Goal: Task Accomplishment & Management: Complete application form

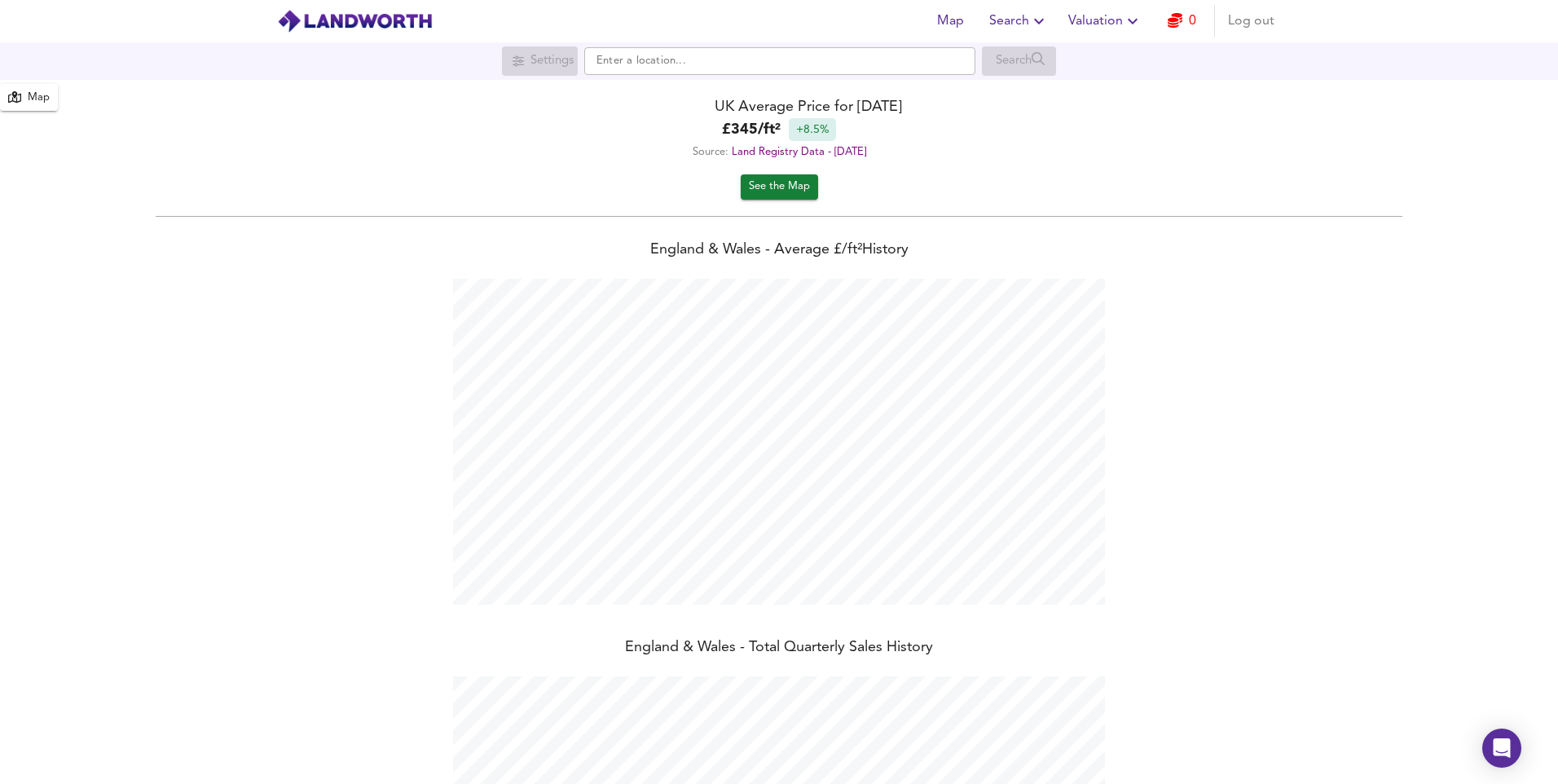
scroll to position [784, 1558]
click at [1257, 23] on span "Log out" at bounding box center [1251, 21] width 46 height 23
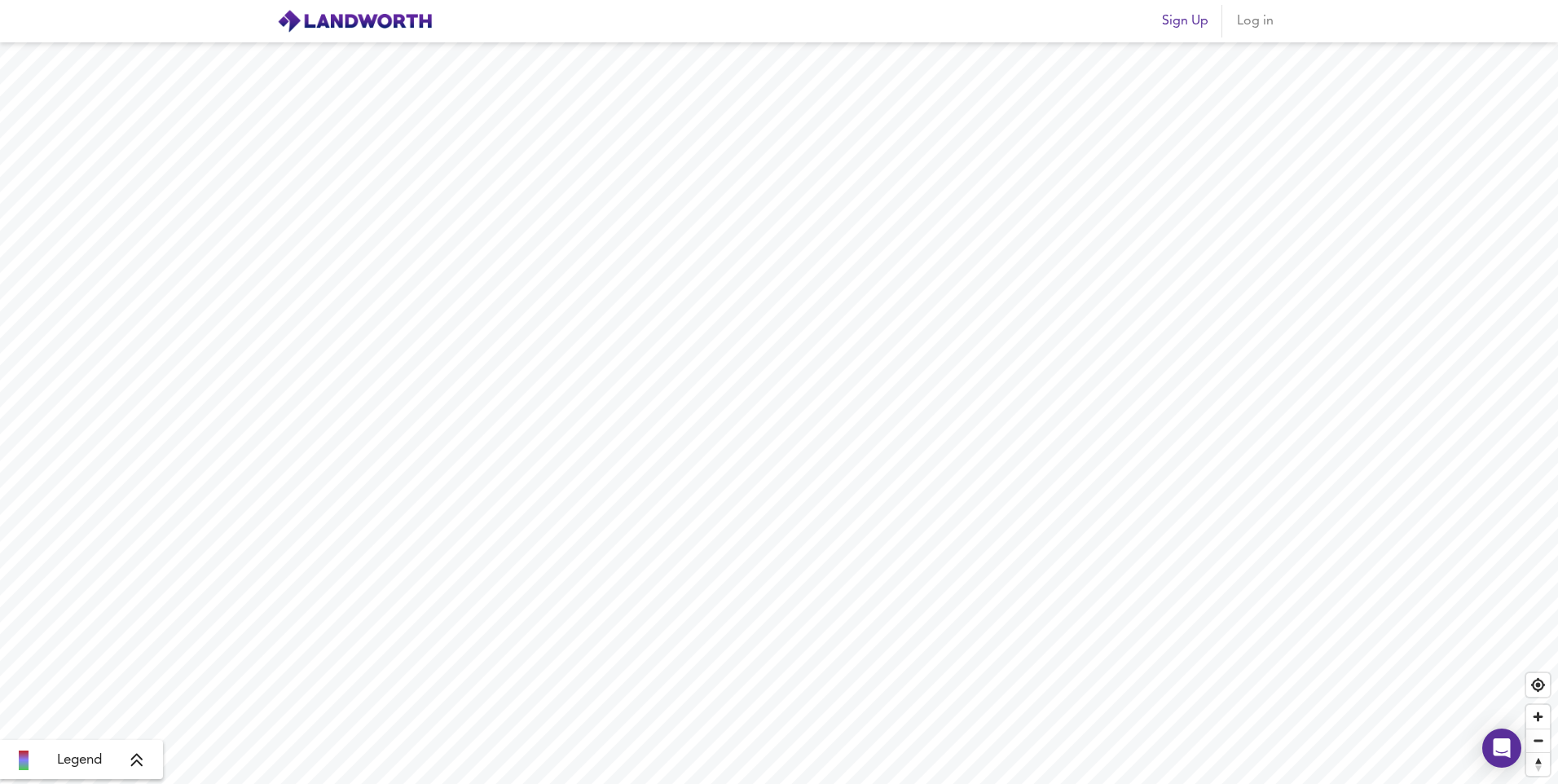
click at [1254, 26] on span "Log in" at bounding box center [1254, 21] width 39 height 23
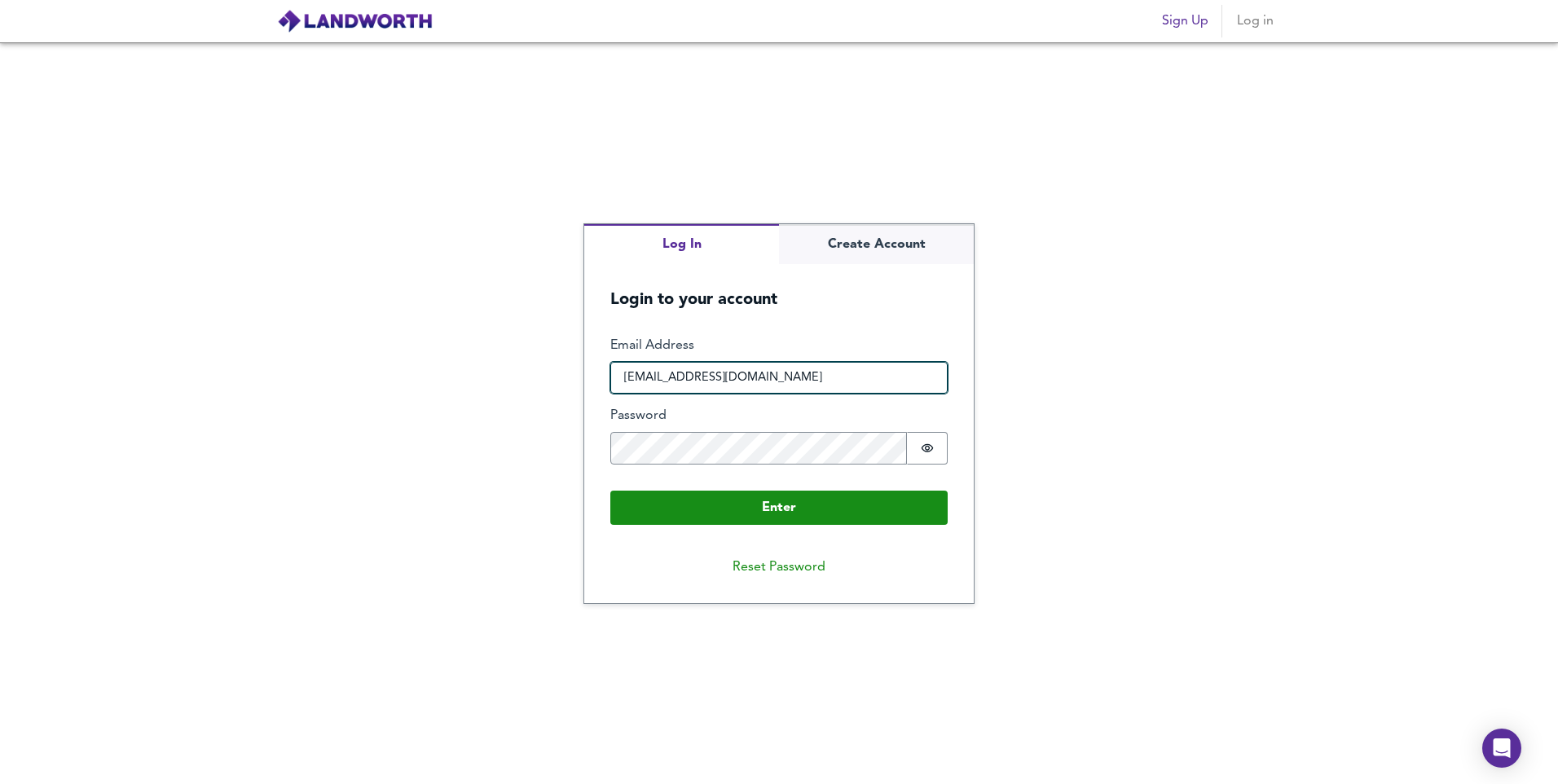
click at [822, 383] on input "[EMAIL_ADDRESS][DOMAIN_NAME]" at bounding box center [779, 378] width 338 height 32
drag, startPoint x: 822, startPoint y: 383, endPoint x: 449, endPoint y: 409, distance: 373.9
click at [449, 409] on div "Log In Create Account Login to your account Enter Email Address [EMAIL_ADDRESS]…" at bounding box center [779, 413] width 1558 height 741
type input "[EMAIL_ADDRESS][DOMAIN_NAME]"
click at [449, 409] on div "Log In Create Account Login to your account Enter Email Address [EMAIL_ADDRESS]…" at bounding box center [779, 413] width 1558 height 741
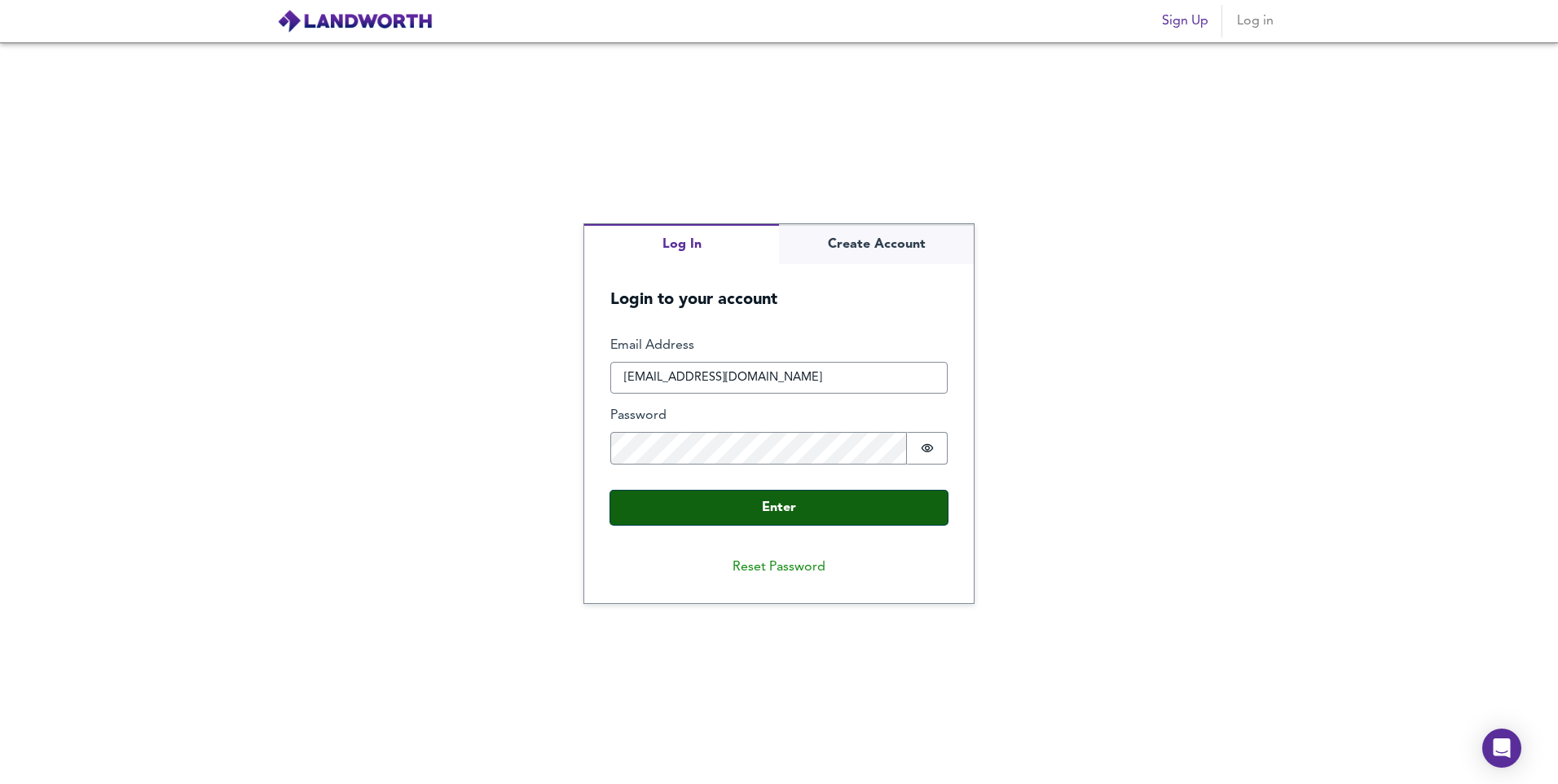
click at [745, 503] on button "Enter" at bounding box center [779, 507] width 338 height 34
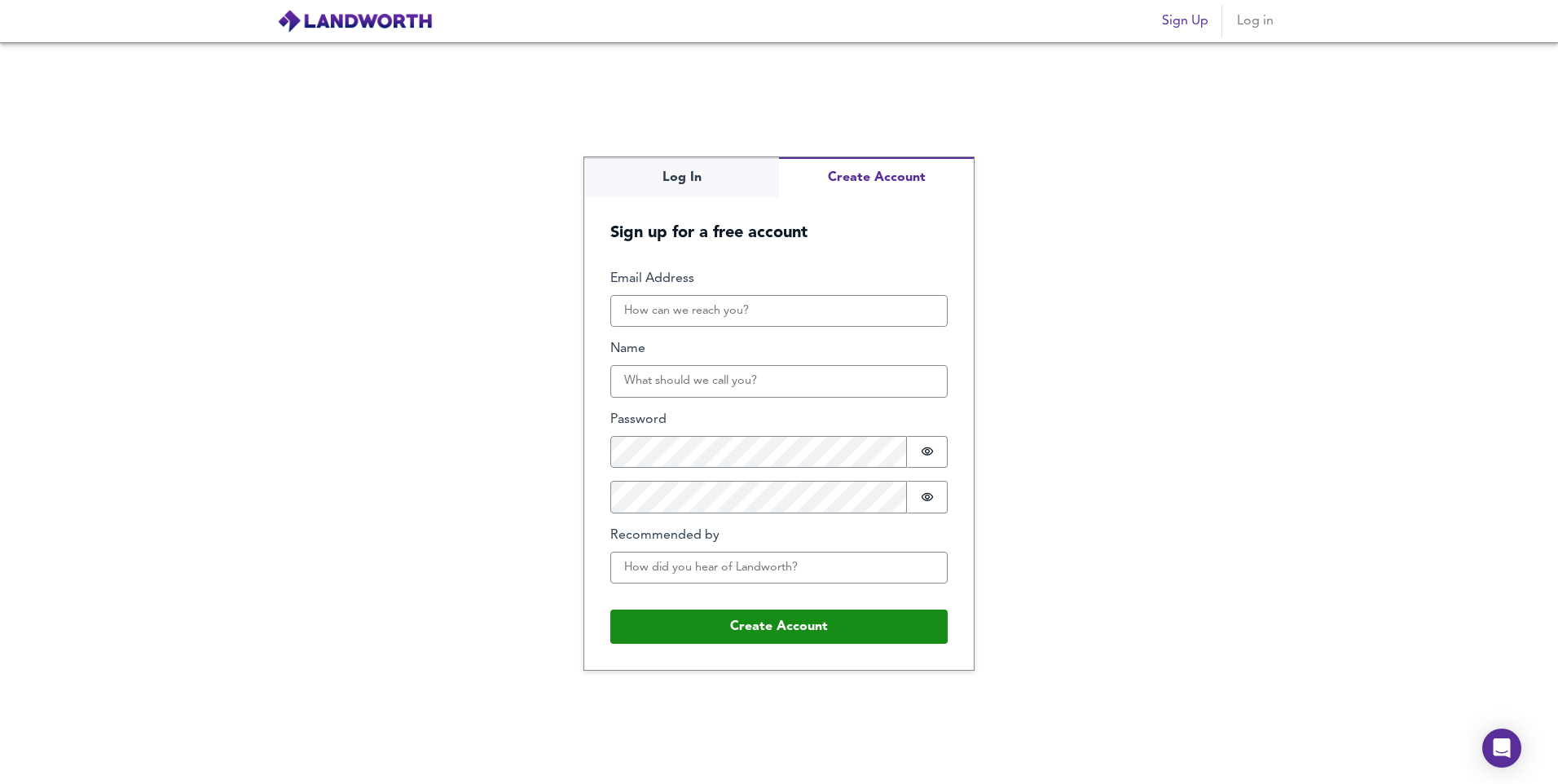
click at [880, 216] on div "Log In Create Account Sign up for a free account Email Address Name Password Pa…" at bounding box center [779, 413] width 389 height 513
click at [782, 315] on input "Email Address" at bounding box center [779, 310] width 338 height 32
type input "[EMAIL_ADDRESS][DOMAIN_NAME]"
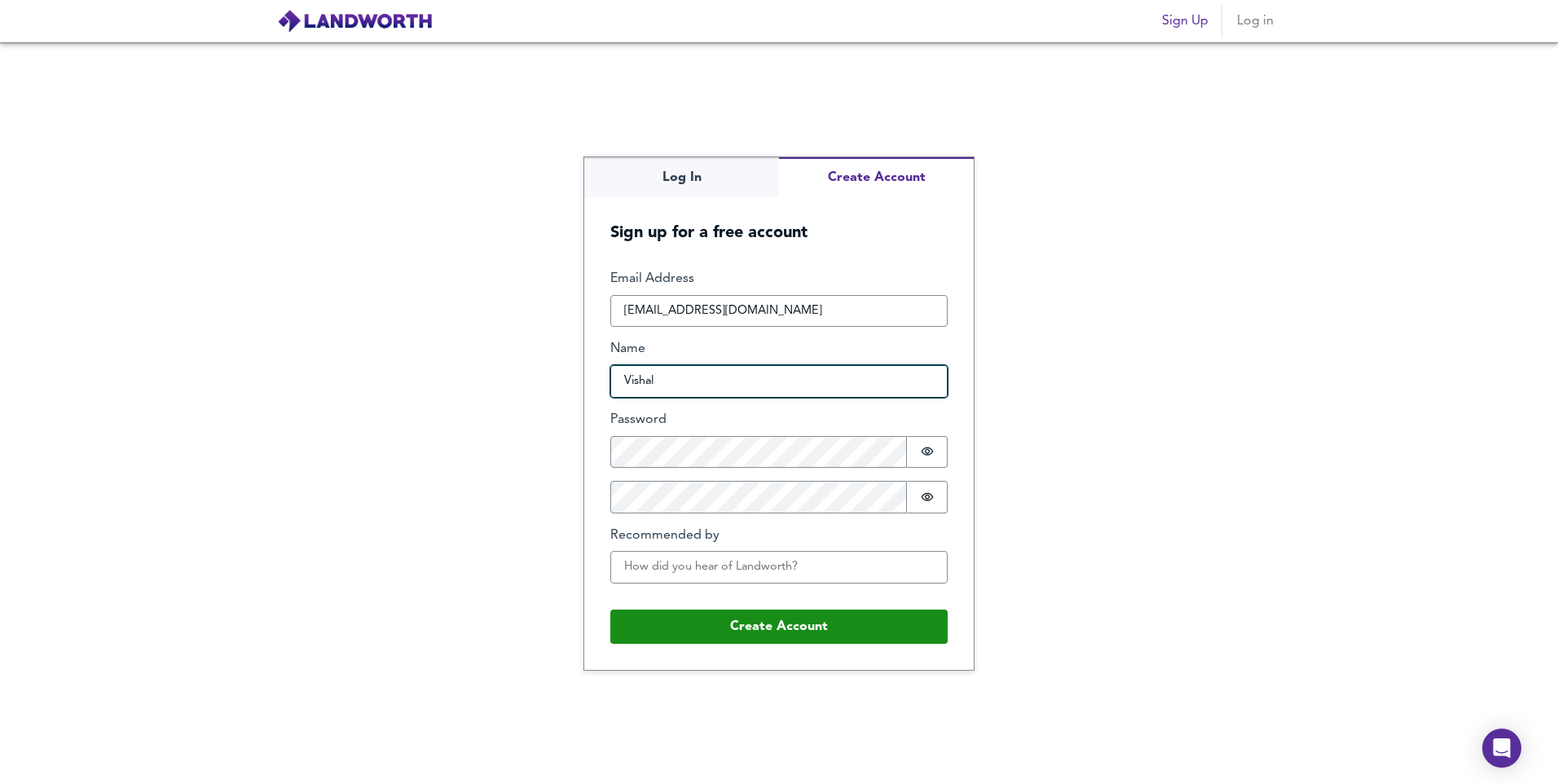
type input "Vishal"
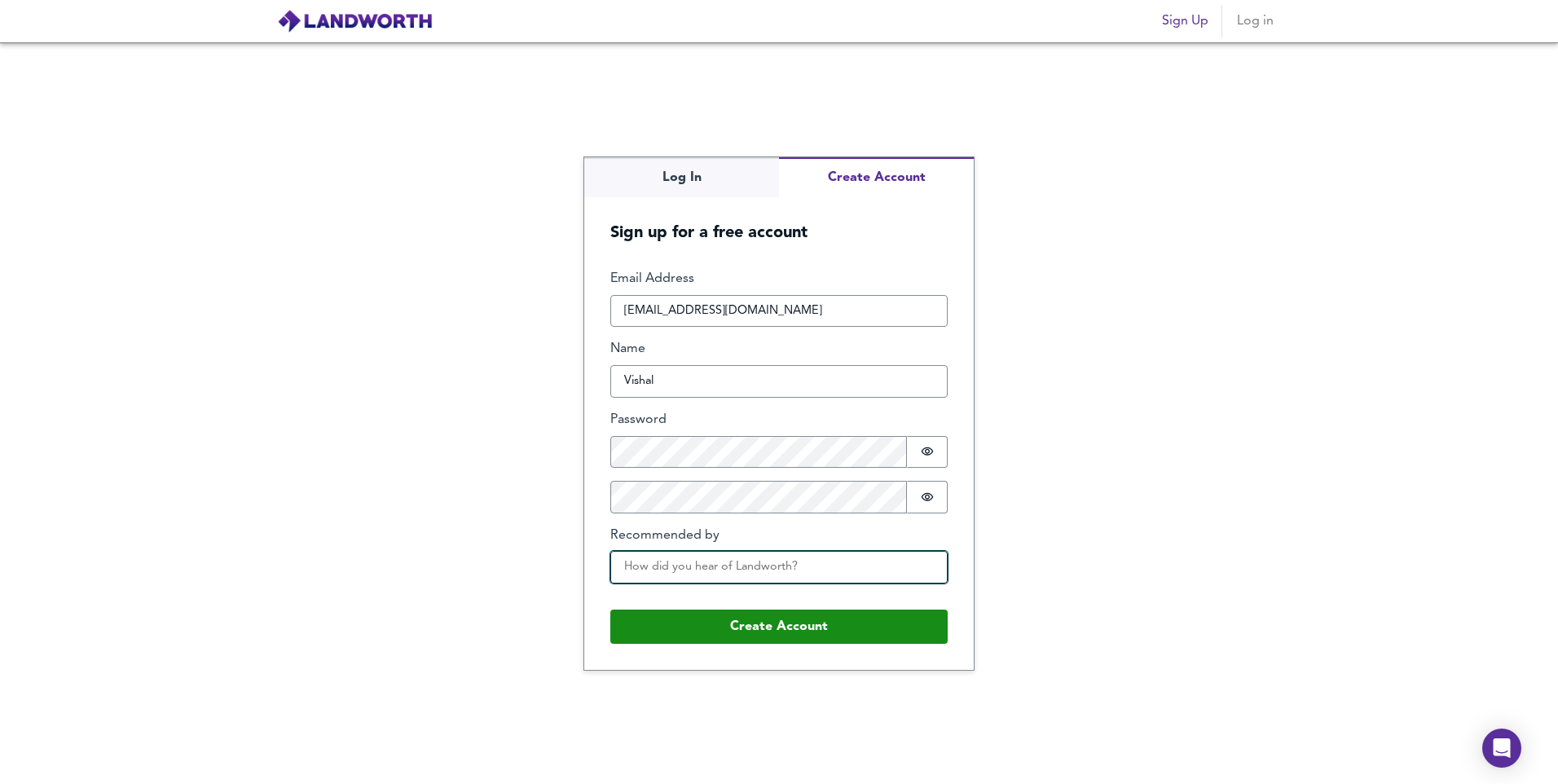
click at [864, 572] on input "Recommended by" at bounding box center [779, 566] width 338 height 32
type input "google"
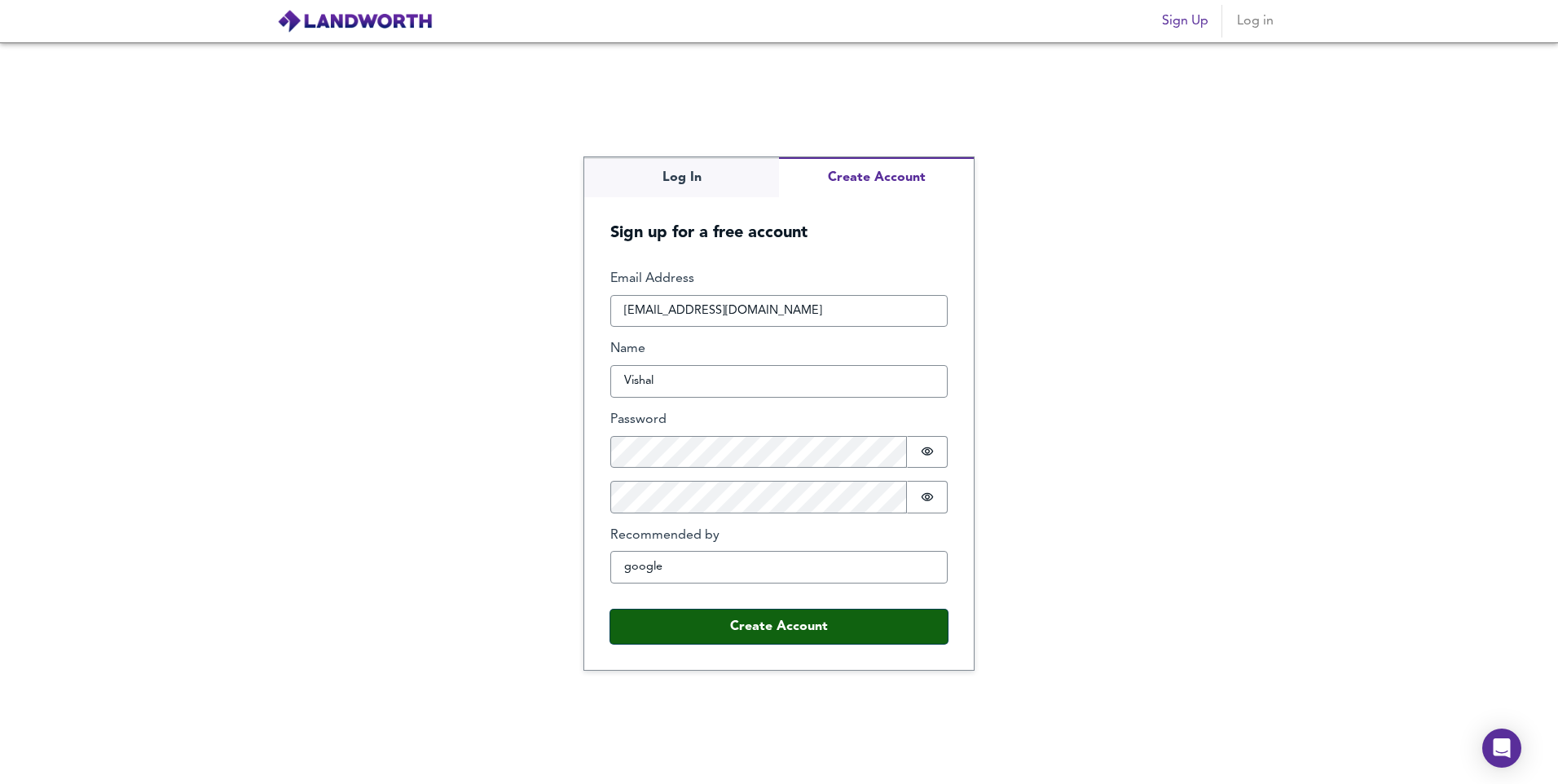
click at [766, 634] on button "Create Account" at bounding box center [779, 626] width 338 height 34
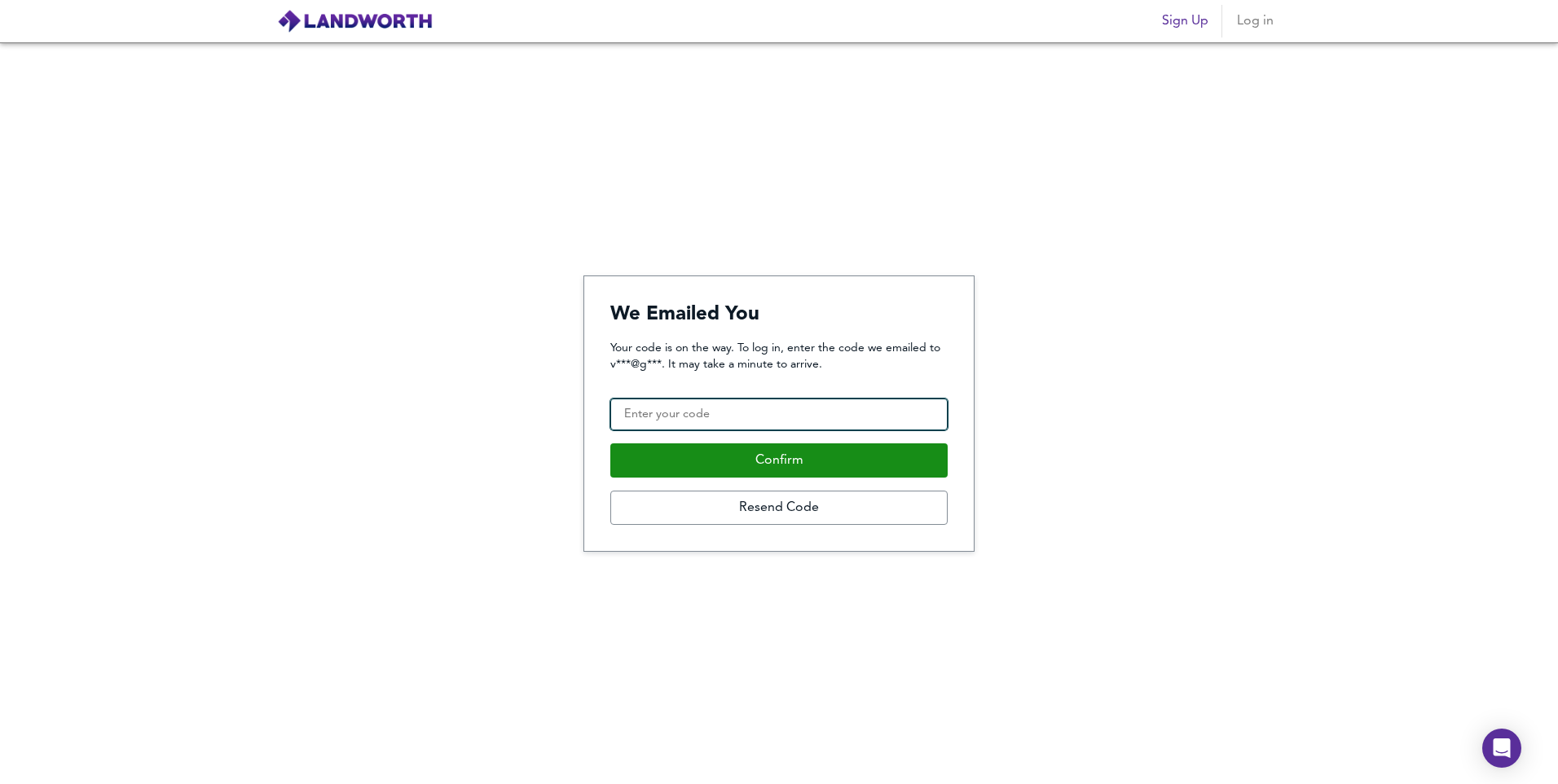
click at [733, 420] on input "Confirmation Code" at bounding box center [779, 414] width 338 height 32
type input "980900"
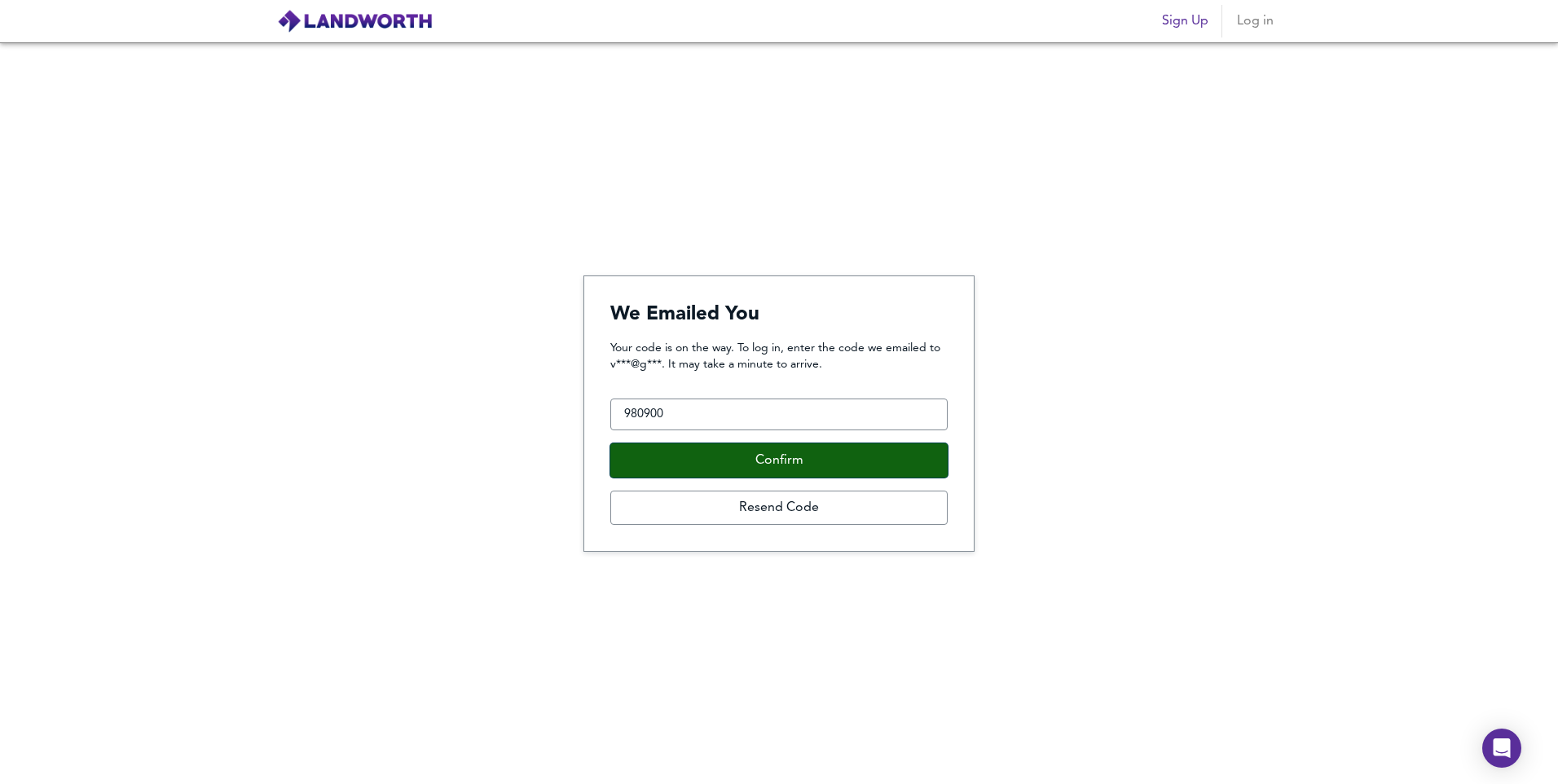
click at [850, 455] on button "Confirm" at bounding box center [779, 460] width 338 height 34
